Goal: Browse casually: Explore the website without a specific task or goal

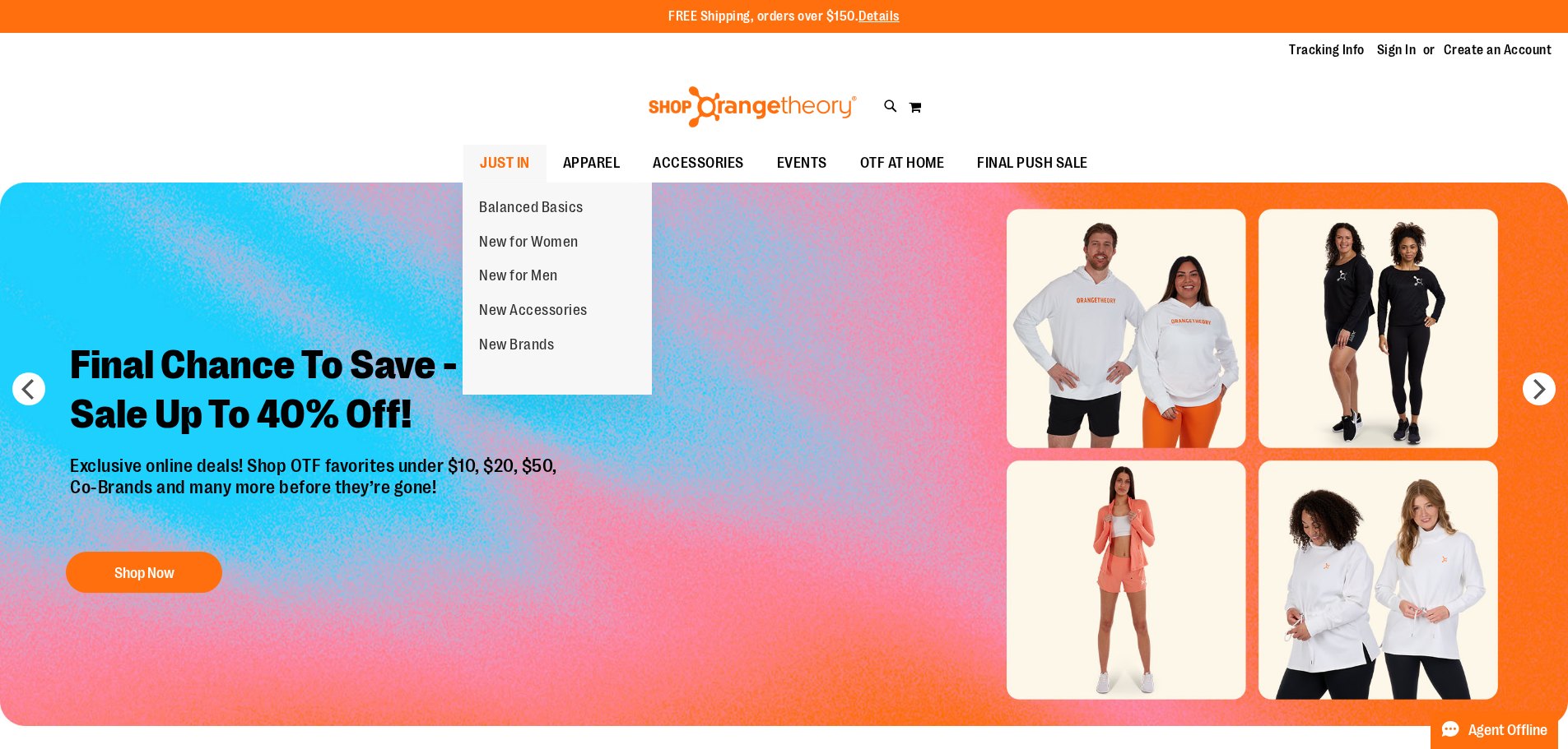
type input "**********"
click at [529, 163] on link "JUST IN" at bounding box center [505, 163] width 83 height 38
click at [516, 162] on span "JUST IN" at bounding box center [505, 163] width 51 height 37
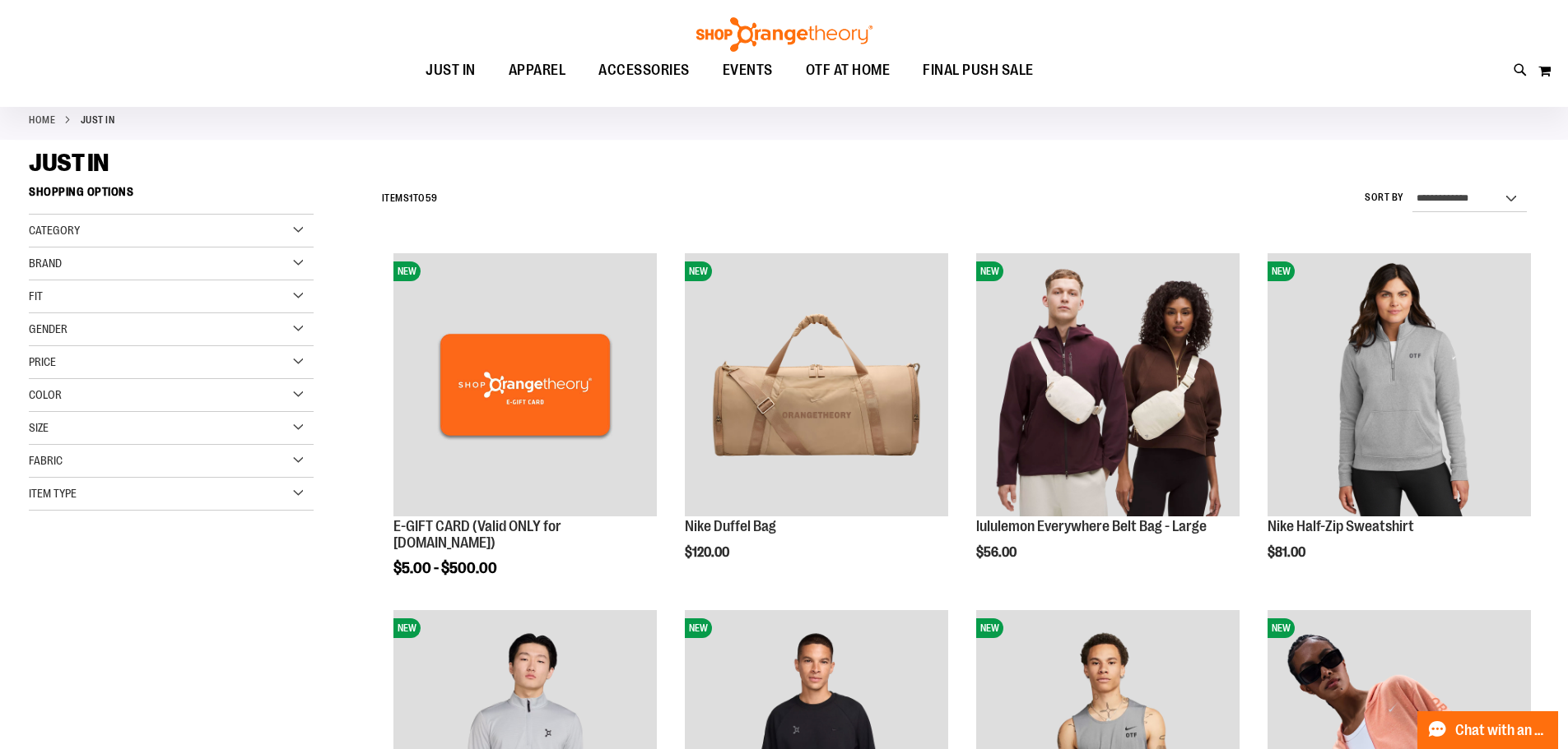
scroll to position [410, 0]
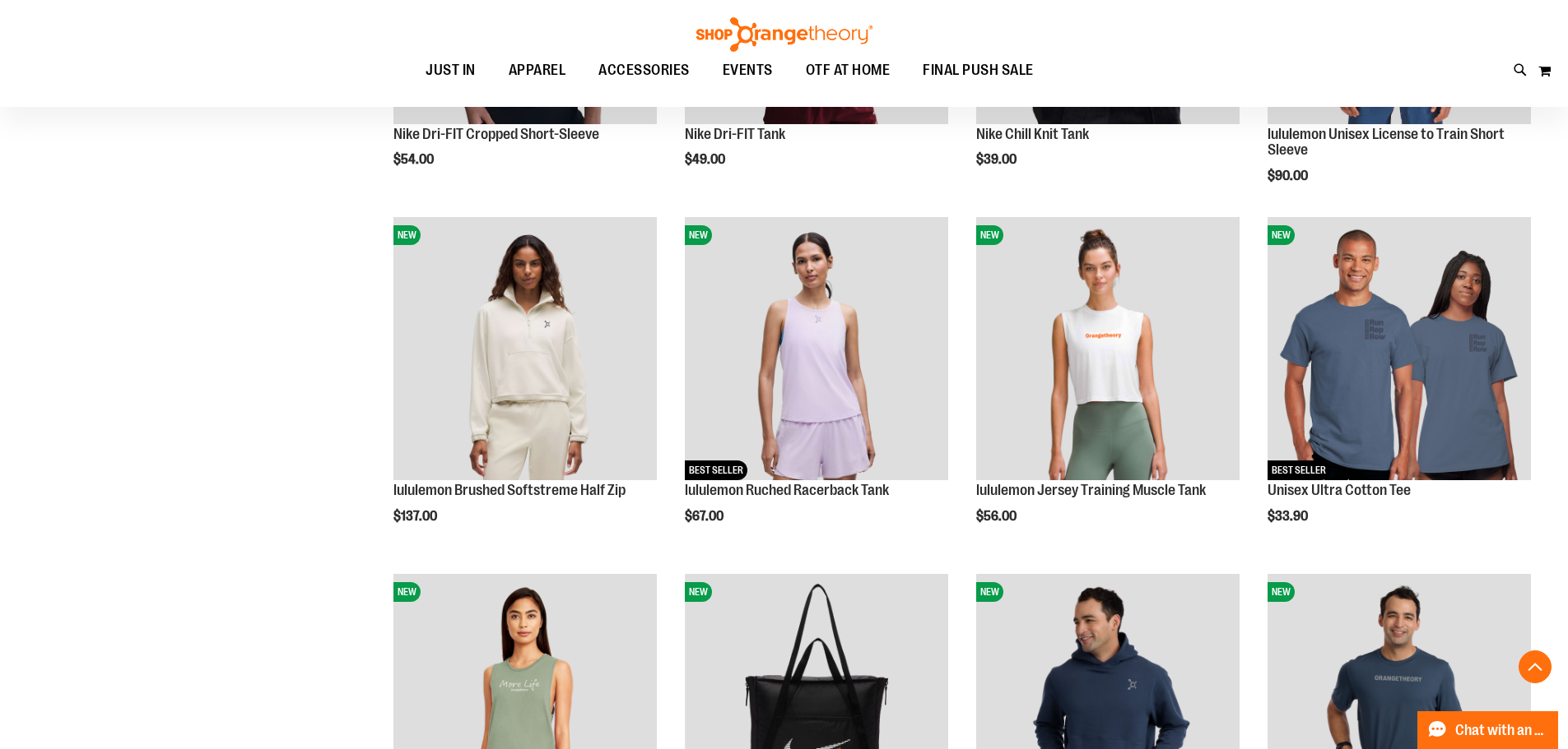
scroll to position [1324, 0]
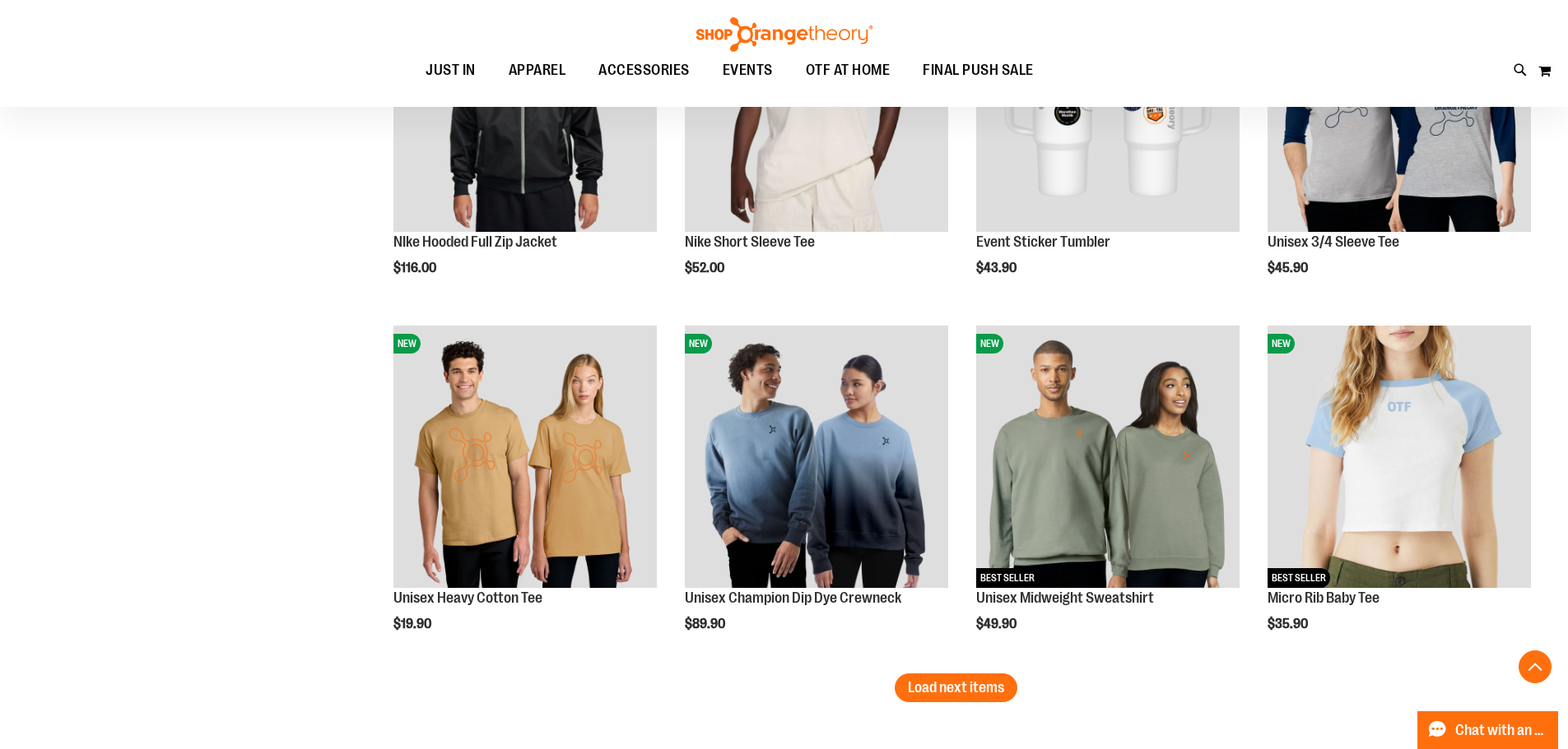
scroll to position [2969, 0]
